Goal: Task Accomplishment & Management: Complete application form

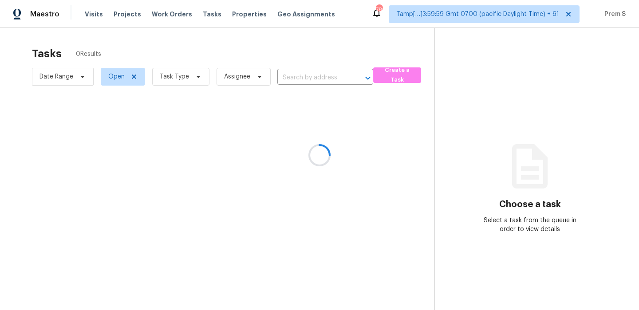
click at [194, 77] on div at bounding box center [319, 155] width 639 height 310
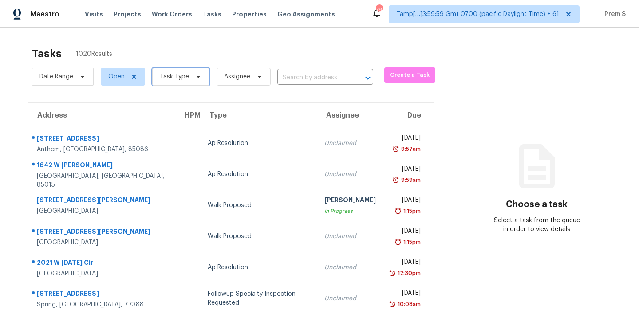
click at [170, 73] on span "Task Type" at bounding box center [174, 76] width 29 height 9
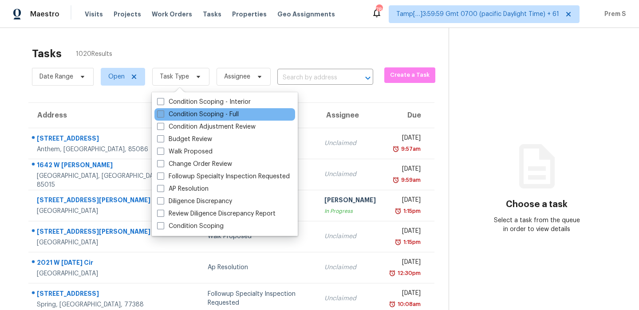
click at [198, 118] on label "Condition Scoping - Full" at bounding box center [198, 114] width 82 height 9
click at [163, 116] on input "Condition Scoping - Full" at bounding box center [160, 113] width 6 height 6
checkbox input "true"
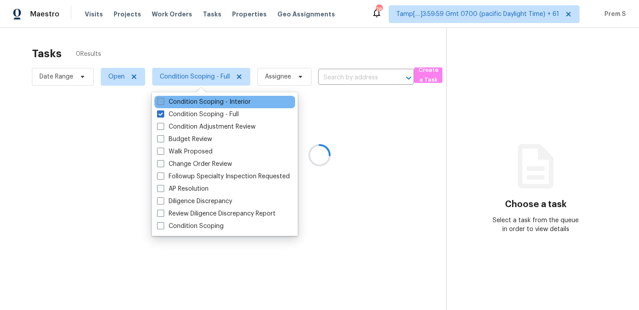
click at [209, 101] on label "Condition Scoping - Interior" at bounding box center [204, 102] width 94 height 9
click at [163, 101] on input "Condition Scoping - Interior" at bounding box center [160, 101] width 6 height 6
checkbox input "true"
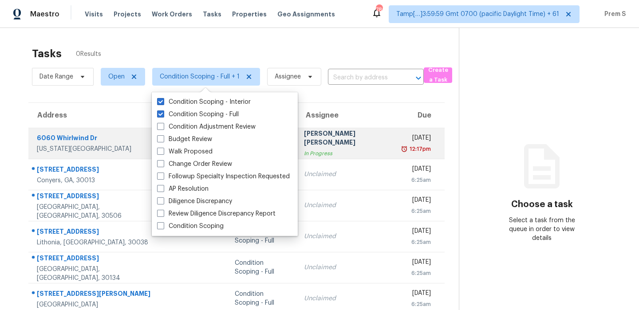
click at [396, 140] on td "[DATE] 12:17pm" at bounding box center [420, 143] width 48 height 31
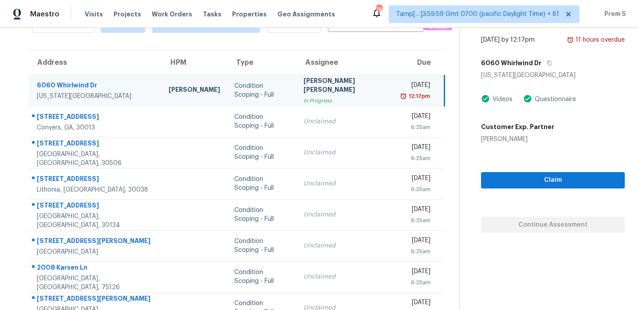
scroll to position [110, 0]
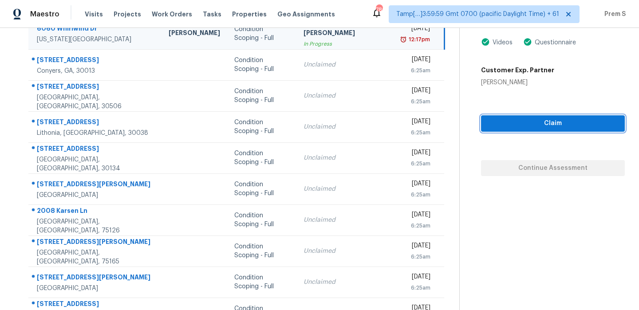
click at [568, 118] on span "Claim" at bounding box center [553, 123] width 130 height 11
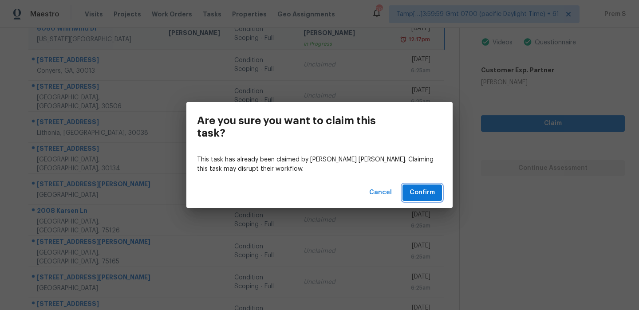
click at [406, 193] on button "Confirm" at bounding box center [423, 193] width 40 height 16
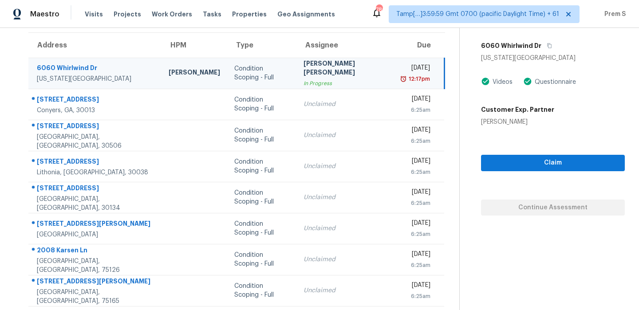
scroll to position [28, 0]
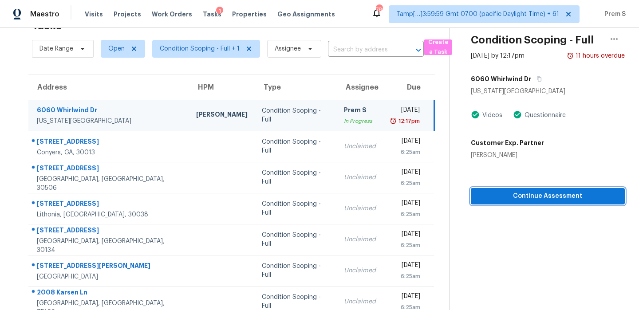
click at [538, 200] on span "Continue Assessment" at bounding box center [548, 196] width 140 height 11
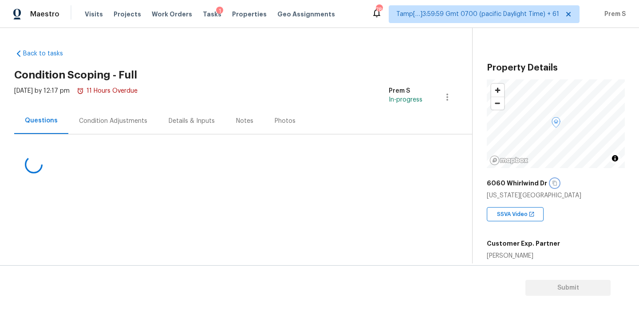
click at [553, 181] on icon "button" at bounding box center [554, 183] width 5 height 5
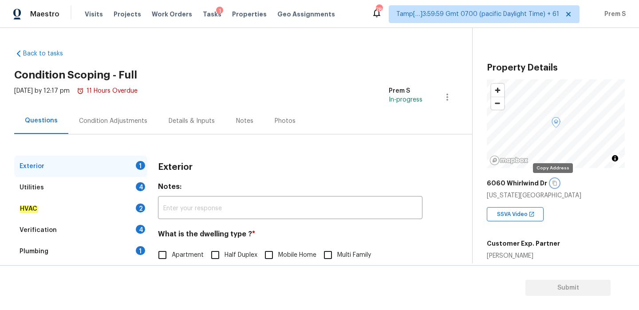
click at [553, 184] on icon "button" at bounding box center [554, 183] width 5 height 5
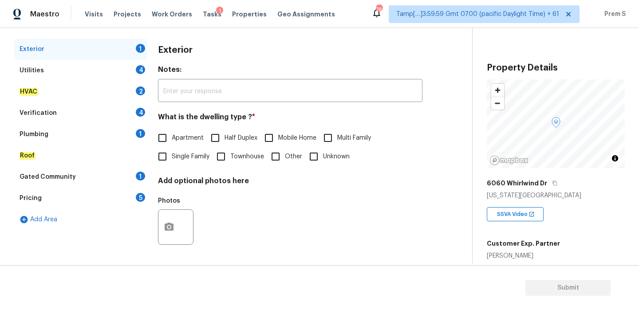
click at [172, 157] on span "Single Family" at bounding box center [191, 156] width 38 height 9
click at [172, 157] on input "Single Family" at bounding box center [162, 156] width 19 height 19
checkbox input "true"
click at [137, 68] on div "4" at bounding box center [140, 69] width 9 height 9
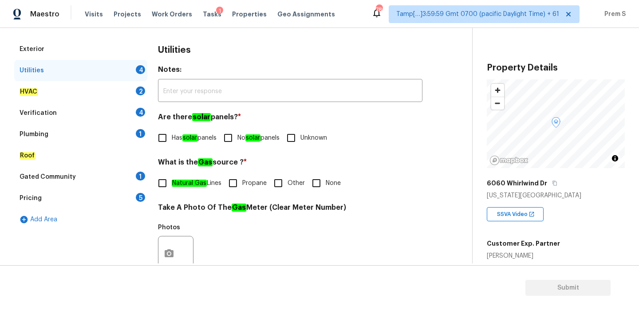
click at [234, 135] on input "No solar panels" at bounding box center [228, 138] width 19 height 19
checkbox input "true"
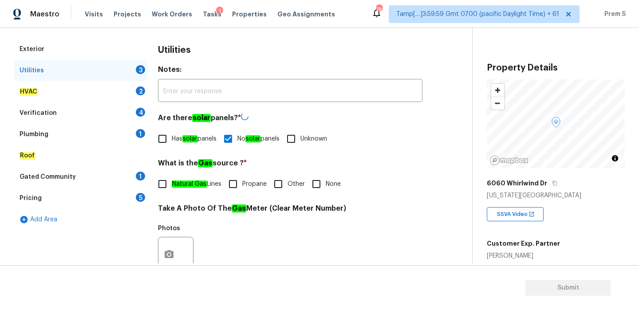
scroll to position [358, 0]
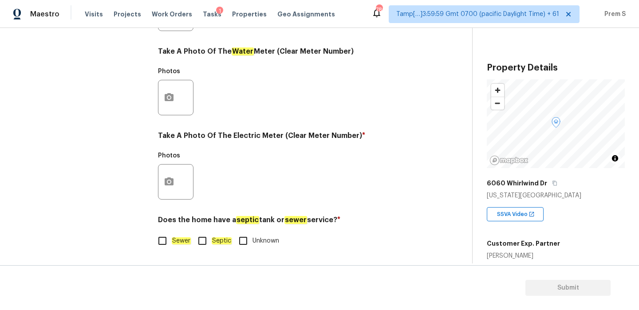
click at [157, 236] on input "Sewer" at bounding box center [162, 241] width 19 height 19
checkbox input "true"
click at [164, 181] on icon "button" at bounding box center [169, 182] width 11 height 11
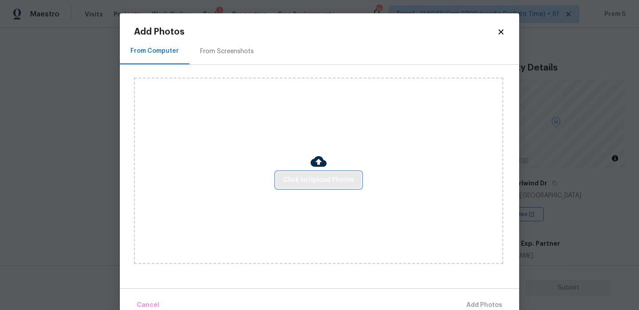
click at [334, 180] on span "Click to Upload Photos" at bounding box center [318, 180] width 71 height 11
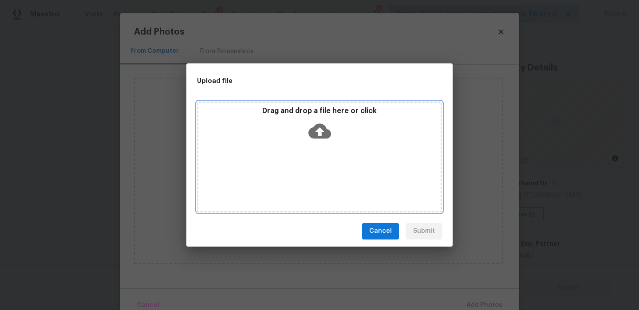
click at [314, 134] on icon at bounding box center [320, 130] width 23 height 15
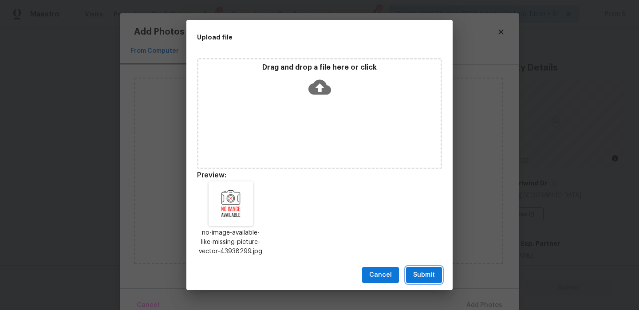
click at [424, 272] on span "Submit" at bounding box center [424, 275] width 22 height 11
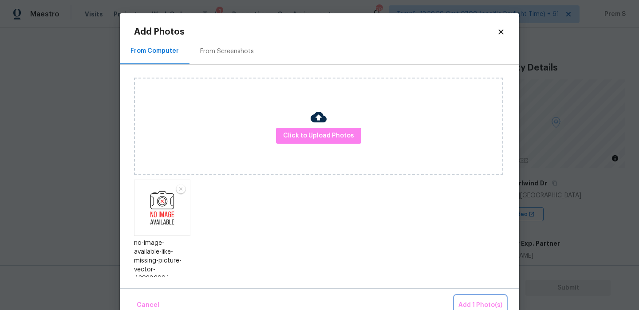
click at [488, 302] on span "Add 1 Photo(s)" at bounding box center [481, 305] width 44 height 11
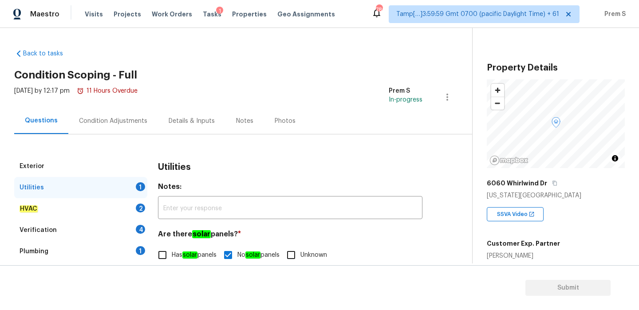
scroll to position [8, 0]
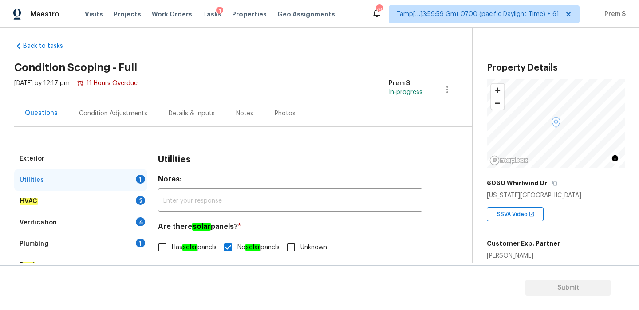
click at [127, 195] on div "HVAC 2" at bounding box center [80, 201] width 133 height 21
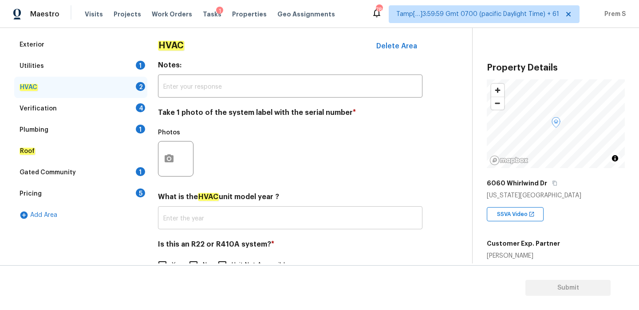
scroll to position [147, 0]
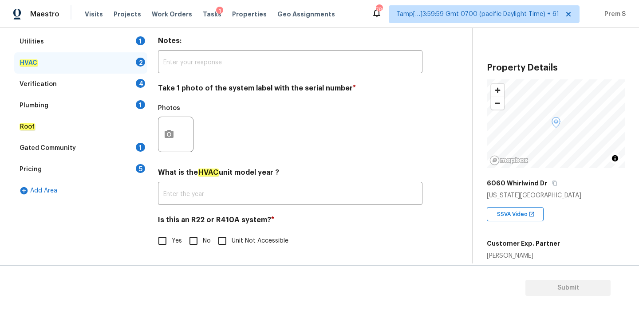
click at [167, 238] on input "Yes" at bounding box center [162, 241] width 19 height 19
checkbox input "true"
click at [190, 235] on input "No" at bounding box center [193, 241] width 19 height 19
checkbox input "true"
checkbox input "false"
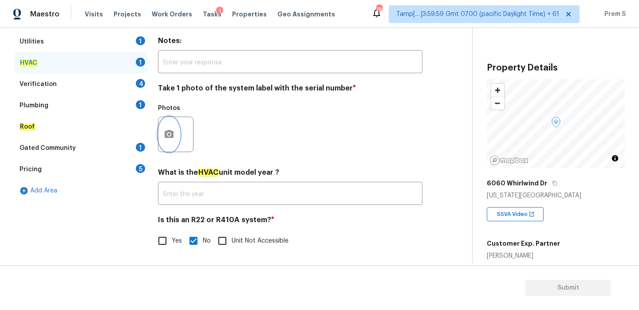
click at [175, 136] on button "button" at bounding box center [169, 134] width 21 height 35
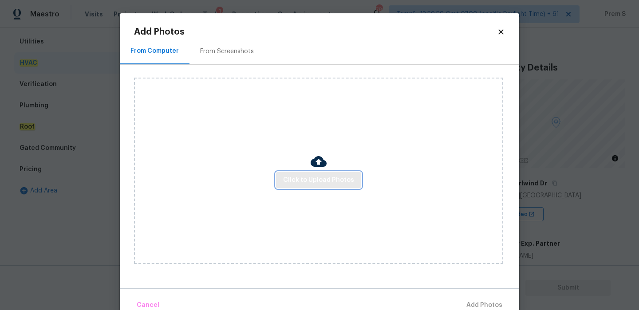
click at [324, 176] on span "Click to Upload Photos" at bounding box center [318, 180] width 71 height 11
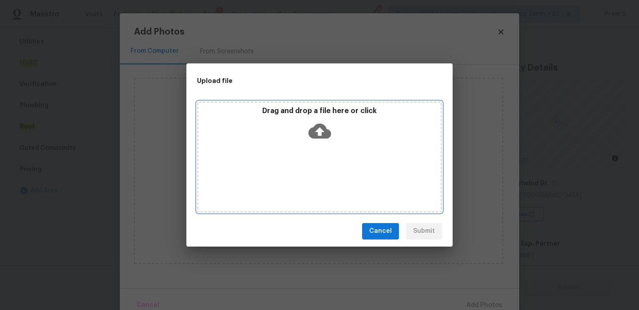
click at [312, 129] on icon at bounding box center [320, 130] width 23 height 15
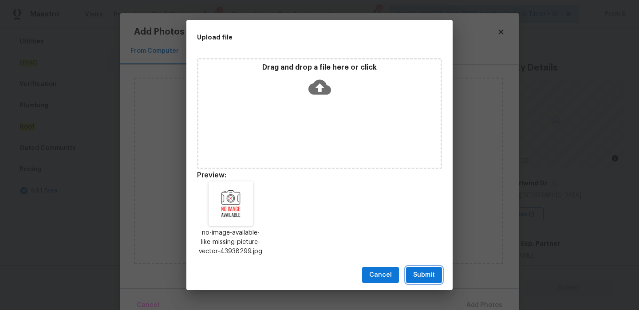
click at [416, 281] on button "Submit" at bounding box center [424, 275] width 36 height 16
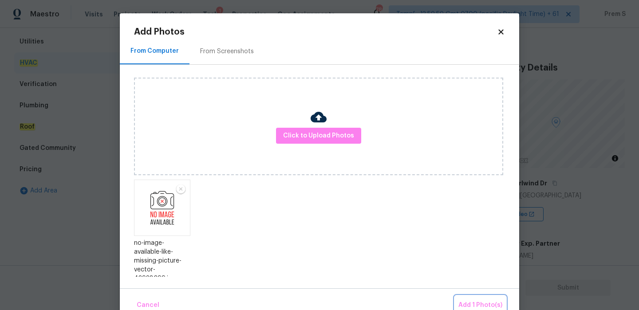
click at [469, 301] on span "Add 1 Photo(s)" at bounding box center [481, 305] width 44 height 11
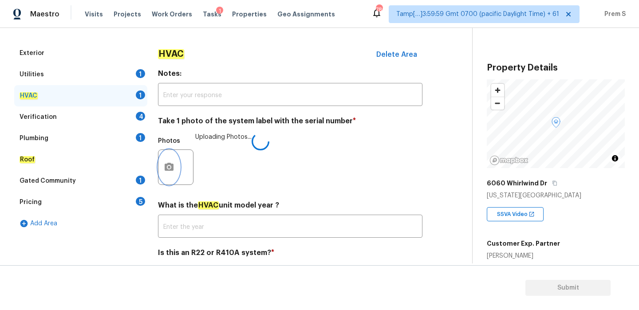
scroll to position [114, 0]
click at [138, 113] on div "4" at bounding box center [140, 115] width 9 height 9
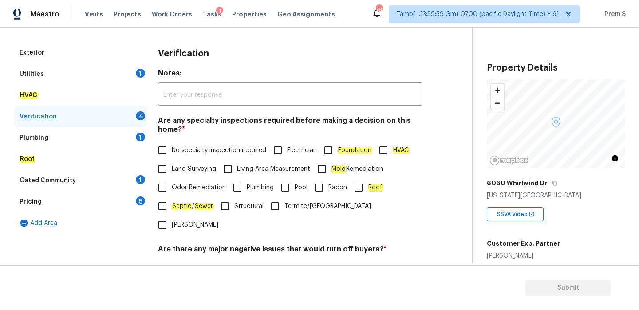
click at [173, 144] on label "No specialty inspection required" at bounding box center [209, 150] width 113 height 19
click at [172, 144] on input "No specialty inspection required" at bounding box center [162, 150] width 19 height 19
checkbox input "true"
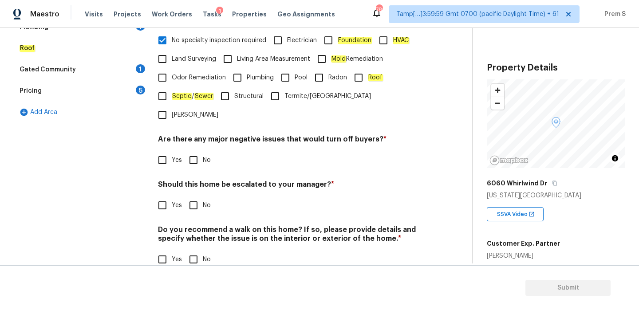
scroll to position [224, 0]
click at [192, 151] on input "No" at bounding box center [193, 160] width 19 height 19
checkbox input "true"
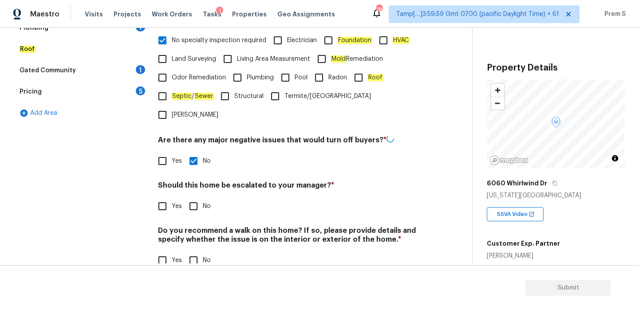
click at [192, 197] on input "No" at bounding box center [193, 206] width 19 height 19
checkbox input "true"
click at [193, 229] on div "Do you recommend a walk on this home? If so, please provide details and specify…" at bounding box center [290, 248] width 265 height 44
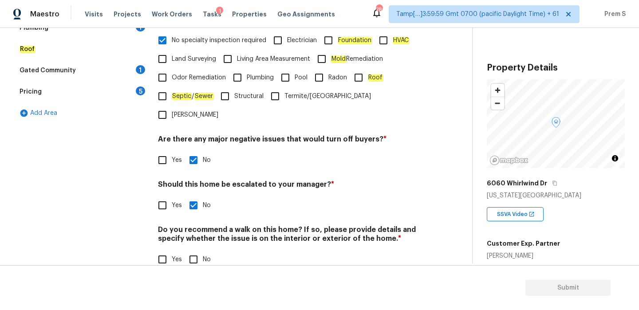
click at [196, 250] on input "No" at bounding box center [193, 259] width 19 height 19
checkbox input "true"
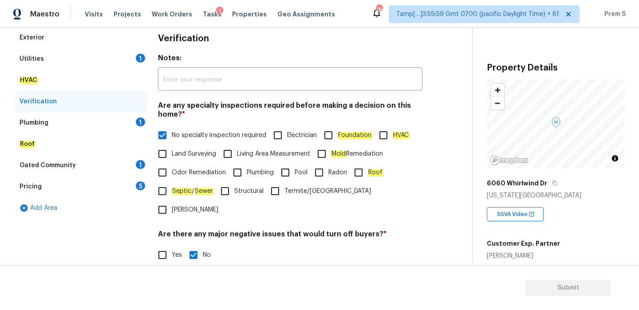
click at [136, 120] on div "1" at bounding box center [140, 122] width 9 height 9
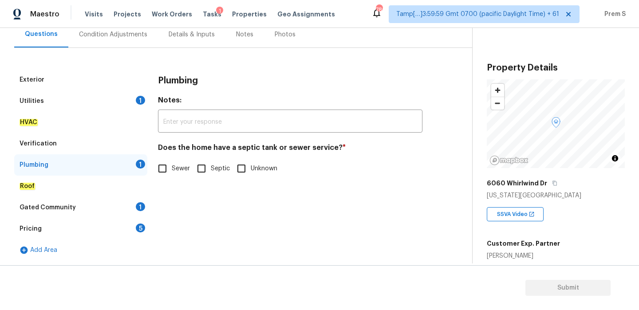
scroll to position [87, 0]
click at [176, 168] on em "Sewer" at bounding box center [181, 168] width 19 height 7
click at [172, 168] on input "Sewer" at bounding box center [162, 168] width 19 height 19
checkbox input "true"
click at [137, 202] on div "Gated Community 1" at bounding box center [80, 207] width 133 height 21
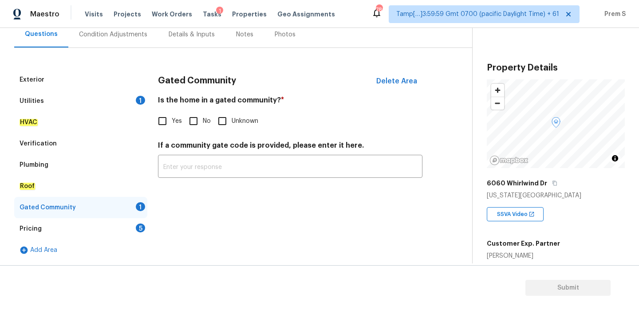
click at [198, 128] on input "No" at bounding box center [193, 121] width 19 height 19
checkbox input "true"
click at [132, 232] on div "Pricing 5" at bounding box center [80, 228] width 133 height 21
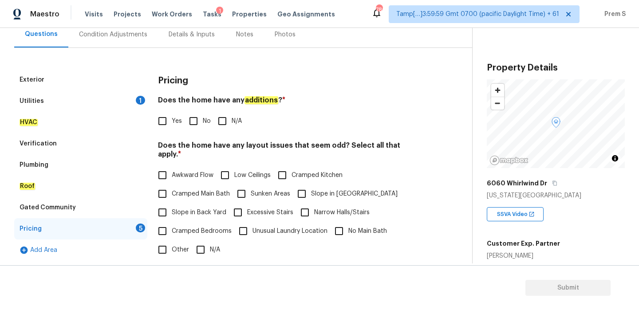
click at [204, 121] on span "No" at bounding box center [207, 121] width 8 height 9
click at [203, 121] on input "No" at bounding box center [193, 121] width 19 height 19
checkbox input "true"
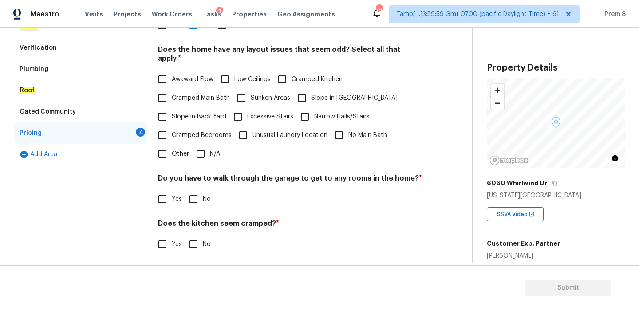
scroll to position [157, 0]
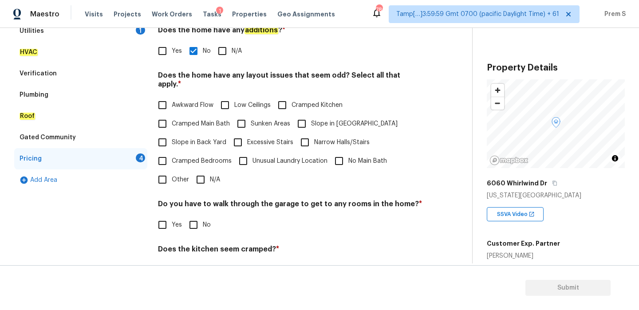
click at [301, 115] on input "Slope in [GEOGRAPHIC_DATA]" at bounding box center [302, 124] width 19 height 19
checkbox input "true"
click at [179, 139] on label "Slope in Back Yard" at bounding box center [189, 142] width 73 height 19
click at [172, 139] on input "Slope in Back Yard" at bounding box center [162, 142] width 19 height 19
checkbox input "true"
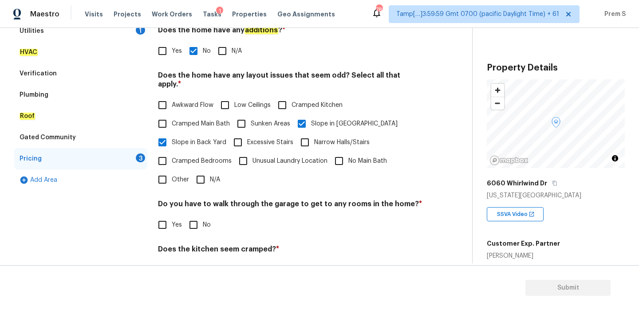
scroll to position [222, 0]
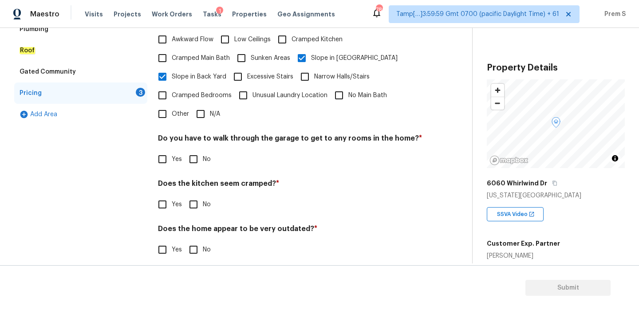
click at [198, 159] on input "No" at bounding box center [193, 159] width 19 height 19
checkbox input "true"
click at [194, 195] on input "No" at bounding box center [193, 204] width 19 height 19
checkbox input "true"
click at [195, 241] on input "No" at bounding box center [193, 250] width 19 height 19
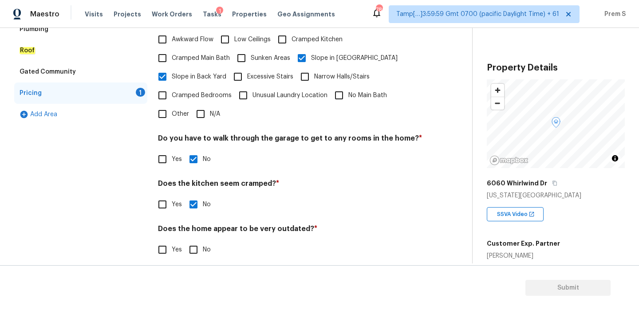
checkbox input "true"
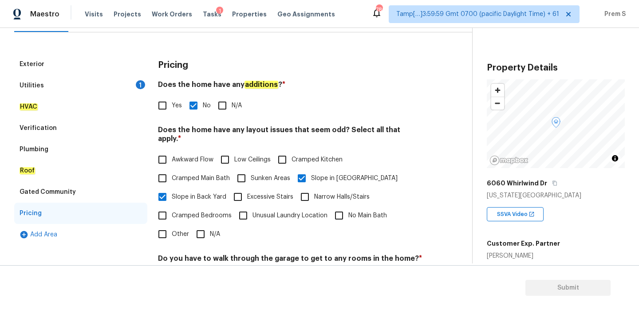
scroll to position [64, 0]
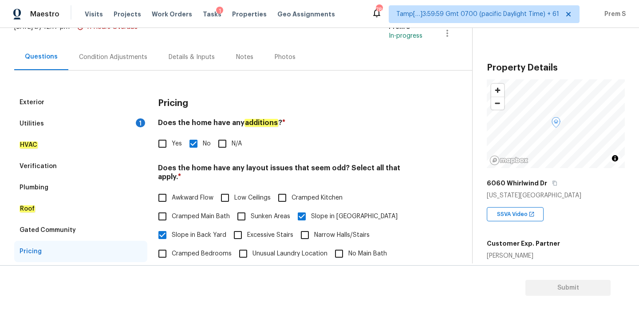
click at [129, 66] on div "Condition Adjustments" at bounding box center [113, 57] width 90 height 26
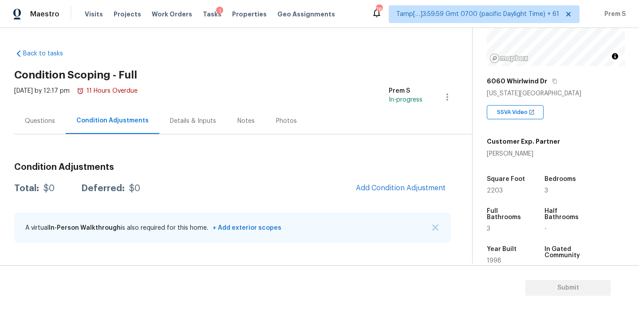
scroll to position [113, 0]
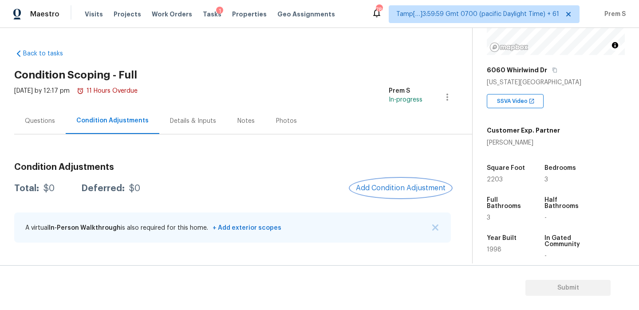
click at [407, 187] on span "Add Condition Adjustment" at bounding box center [401, 188] width 90 height 8
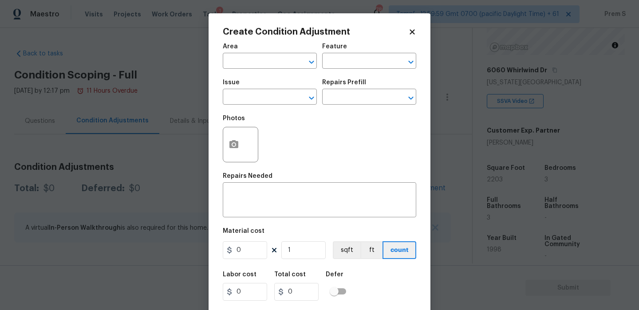
click at [278, 71] on span "Area ​" at bounding box center [270, 56] width 94 height 36
click at [254, 61] on input "text" at bounding box center [257, 62] width 69 height 14
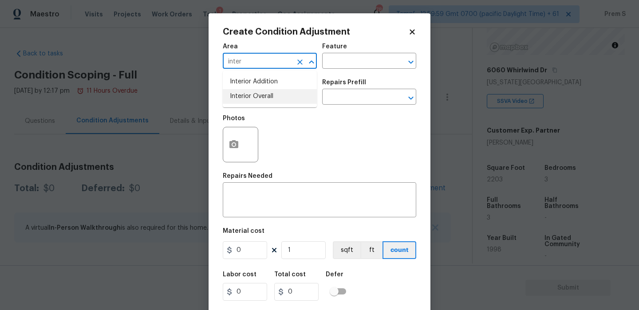
click at [265, 98] on li "Interior Overall" at bounding box center [270, 96] width 94 height 15
type input "Interior Overall"
click at [265, 98] on input "text" at bounding box center [257, 98] width 69 height 14
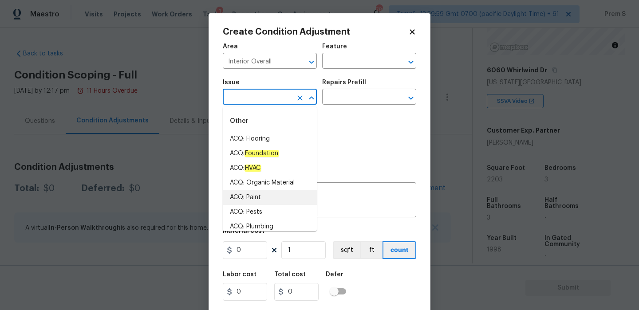
click at [264, 199] on li "ACQ: Paint" at bounding box center [270, 197] width 94 height 15
type input "ACQ: Paint"
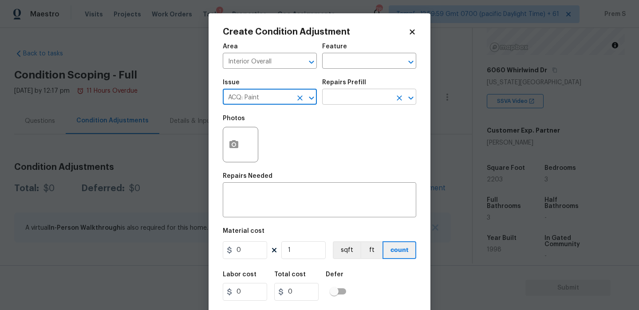
click at [372, 103] on input "text" at bounding box center [356, 98] width 69 height 14
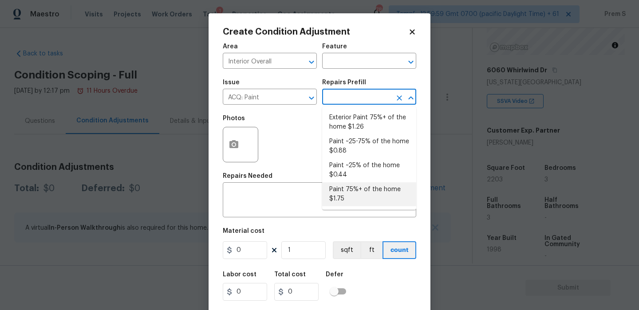
click at [357, 196] on li "Paint 75%+ of the home $1.75" at bounding box center [369, 194] width 94 height 24
type input "Acquisition"
type textarea "Acquisition Scope: 75%+ of the home will likely require interior paint"
type input "1.75"
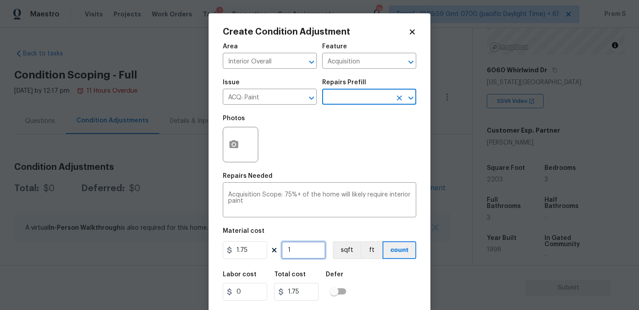
click at [301, 249] on input "1" at bounding box center [303, 251] width 44 height 18
type input "2"
type input "3.5"
type input "22"
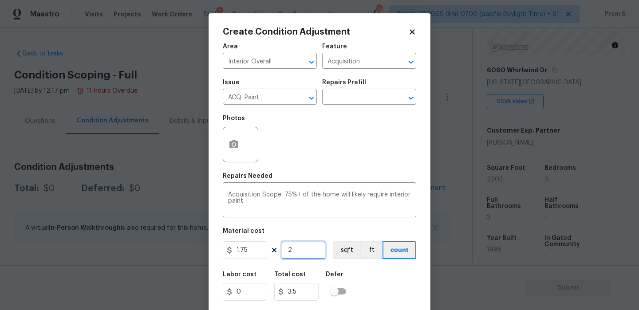
type input "38.5"
type input "220"
type input "385"
type input "2203"
type input "3855.25"
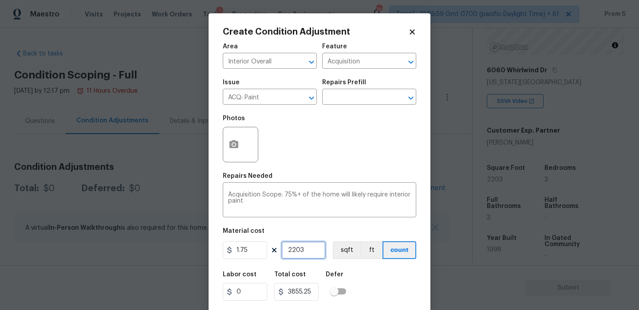
type input "2203"
click at [227, 144] on button "button" at bounding box center [233, 144] width 21 height 35
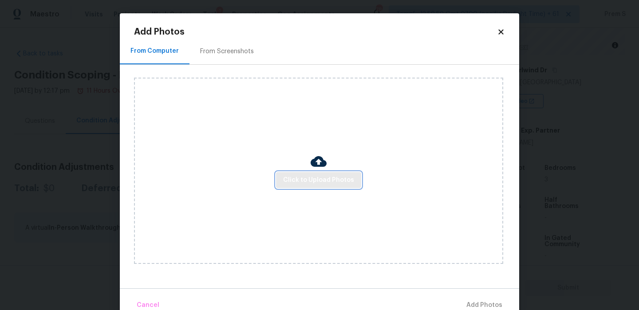
click at [311, 178] on span "Click to Upload Photos" at bounding box center [318, 180] width 71 height 11
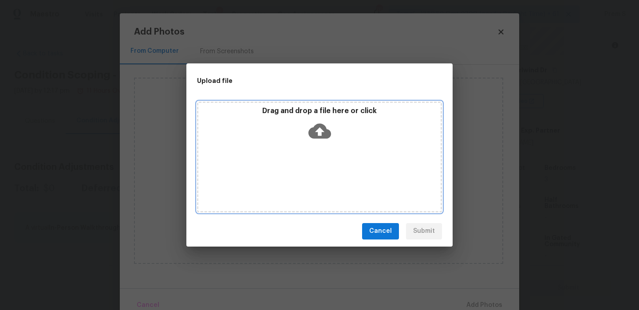
click at [317, 128] on icon at bounding box center [320, 130] width 23 height 15
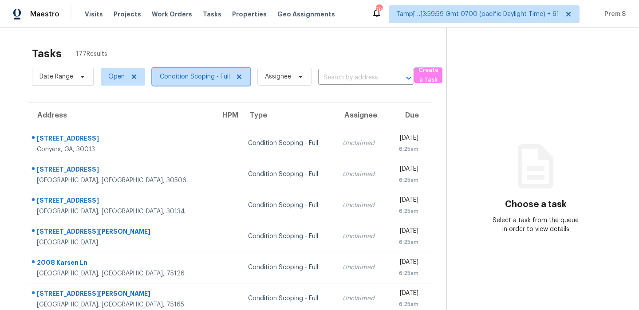
click at [218, 71] on span "Condition Scoping - Full" at bounding box center [201, 77] width 98 height 18
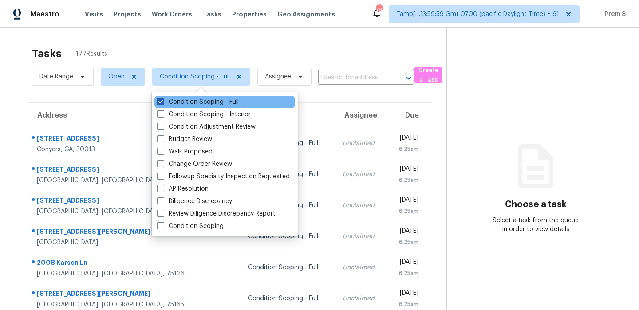
click at [207, 99] on label "Condition Scoping - Full" at bounding box center [198, 102] width 82 height 9
click at [163, 99] on input "Condition Scoping - Full" at bounding box center [160, 101] width 6 height 6
checkbox input "false"
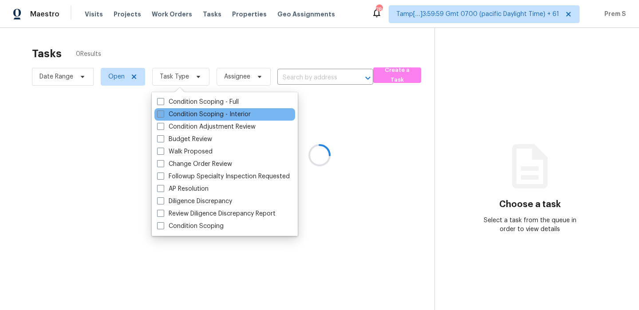
click at [201, 113] on label "Condition Scoping - Interior" at bounding box center [204, 114] width 94 height 9
click at [163, 113] on input "Condition Scoping - Interior" at bounding box center [160, 113] width 6 height 6
checkbox input "true"
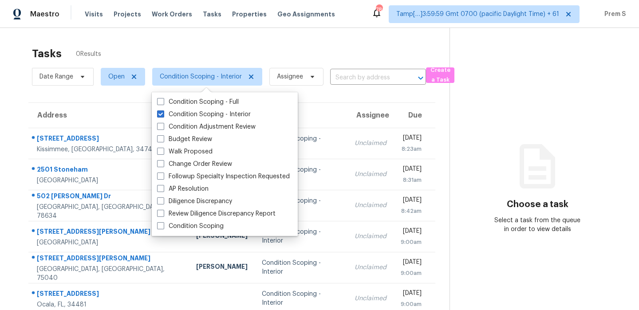
click at [385, 102] on section "Tasks 0 Results Date Range Open Condition Scoping - Interior Assignee ​ Create …" at bounding box center [232, 244] width 436 height 404
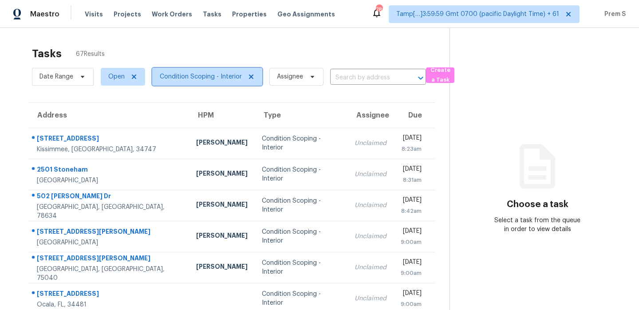
click at [230, 81] on span "Condition Scoping - Interior" at bounding box center [201, 76] width 82 height 9
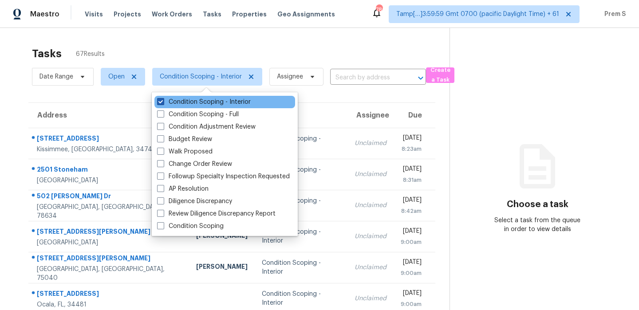
click at [213, 102] on label "Condition Scoping - Interior" at bounding box center [204, 102] width 94 height 9
click at [163, 102] on input "Condition Scoping - Interior" at bounding box center [160, 101] width 6 height 6
checkbox input "false"
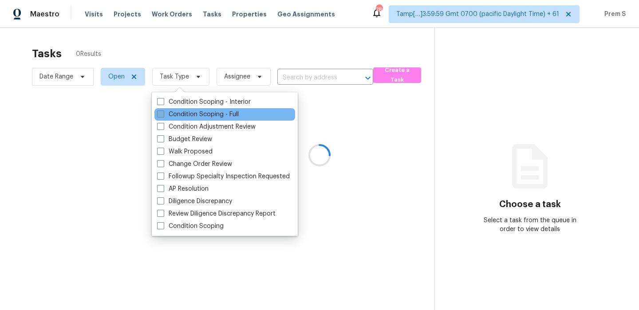
click at [205, 115] on label "Condition Scoping - Full" at bounding box center [198, 114] width 82 height 9
click at [163, 115] on input "Condition Scoping - Full" at bounding box center [160, 113] width 6 height 6
checkbox input "true"
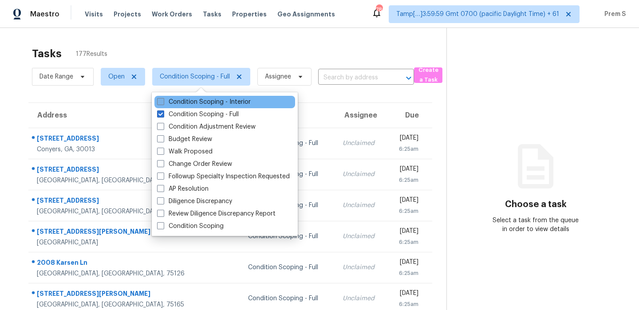
click at [219, 99] on label "Condition Scoping - Interior" at bounding box center [204, 102] width 94 height 9
click at [163, 99] on input "Condition Scoping - Interior" at bounding box center [160, 101] width 6 height 6
checkbox input "true"
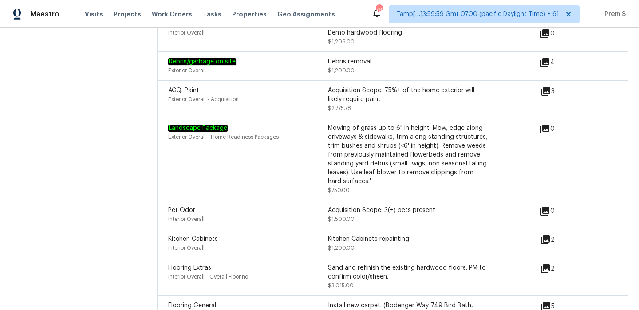
scroll to position [1325, 0]
